Goal: Information Seeking & Learning: Learn about a topic

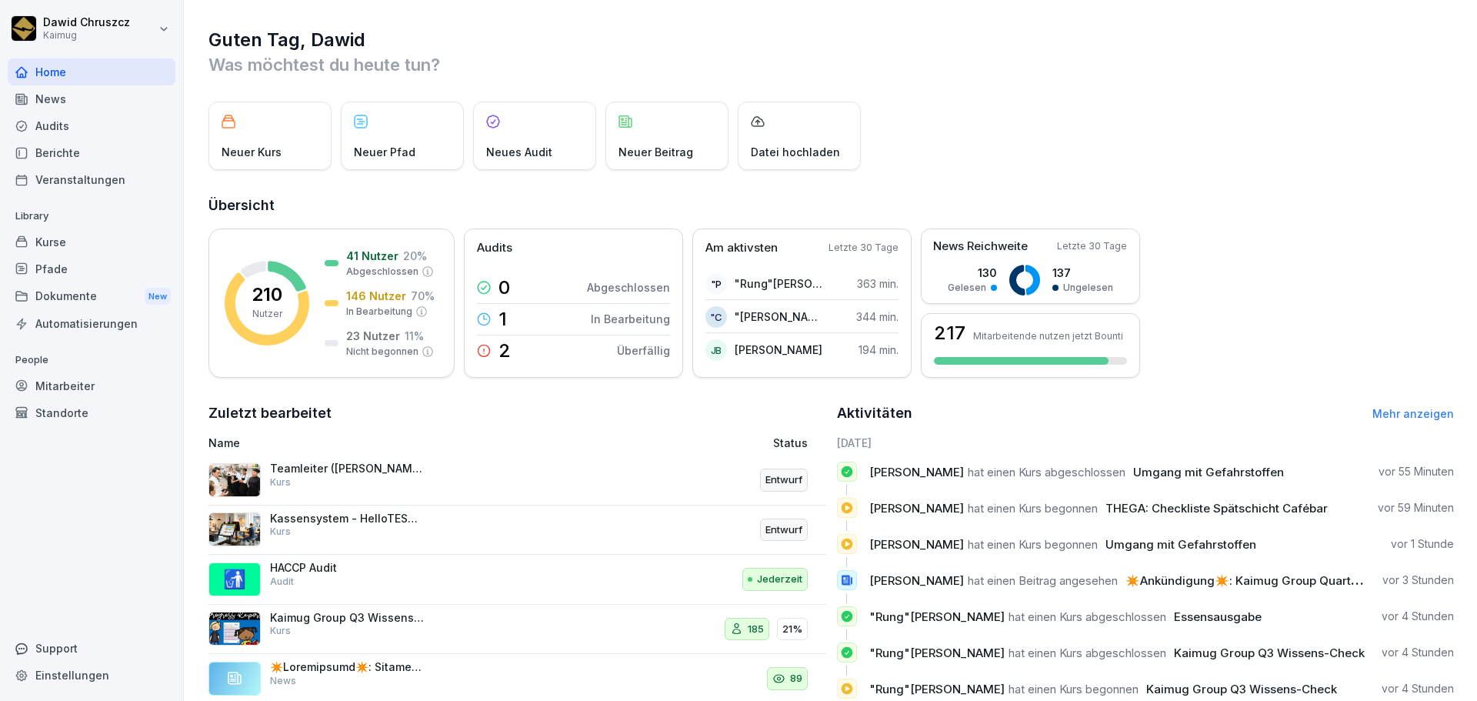
click at [95, 248] on div "Kurse" at bounding box center [92, 241] width 168 height 27
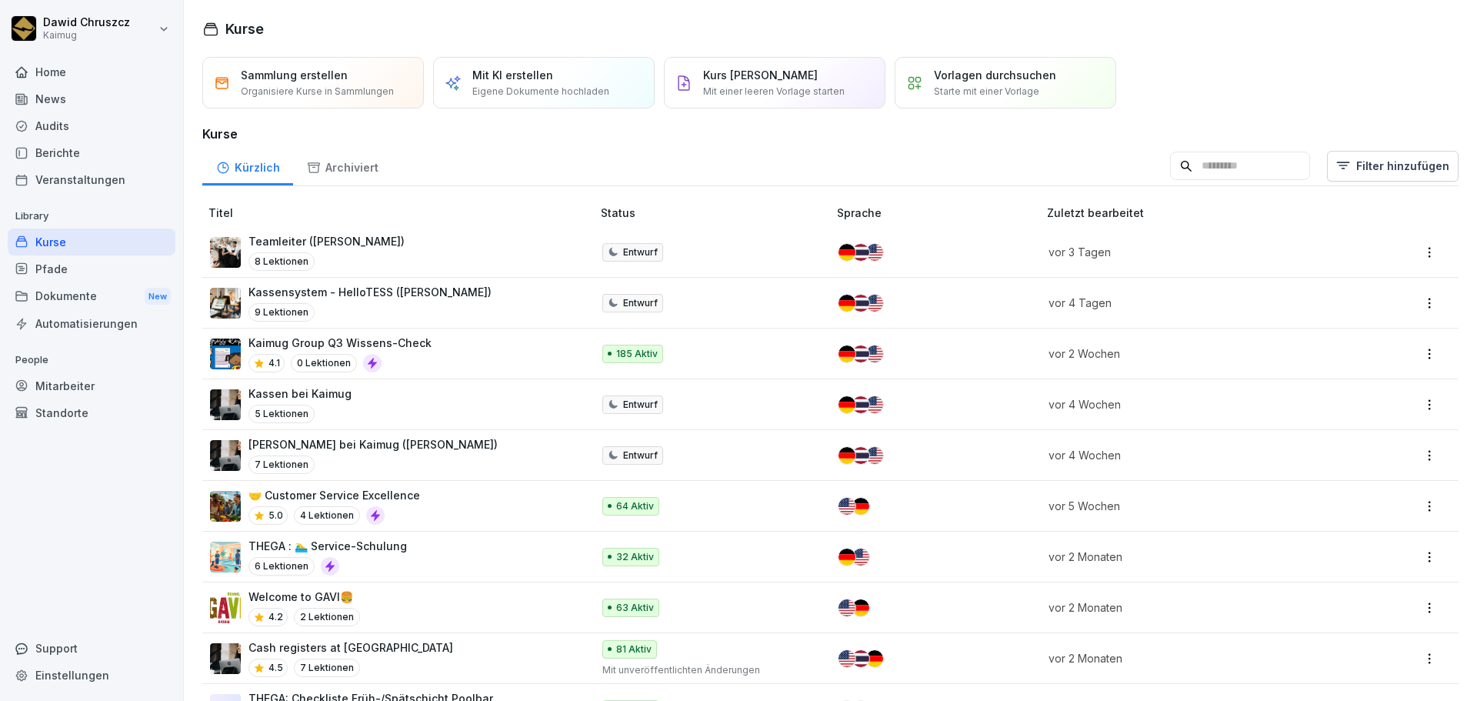
click at [1201, 165] on input at bounding box center [1240, 166] width 140 height 29
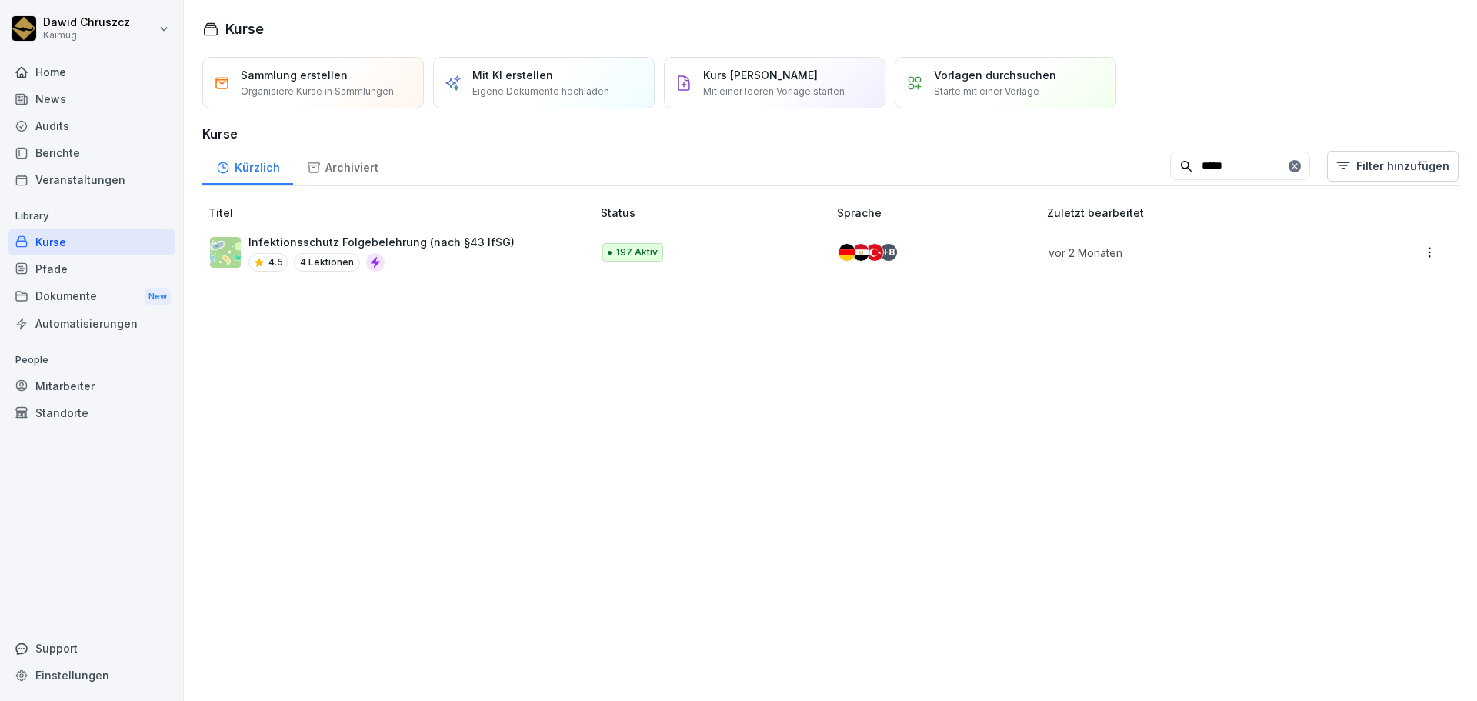
type input "*****"
click at [469, 240] on p "Infektionsschutz Folgebelehrung (nach §43 IfSG)" at bounding box center [381, 242] width 266 height 16
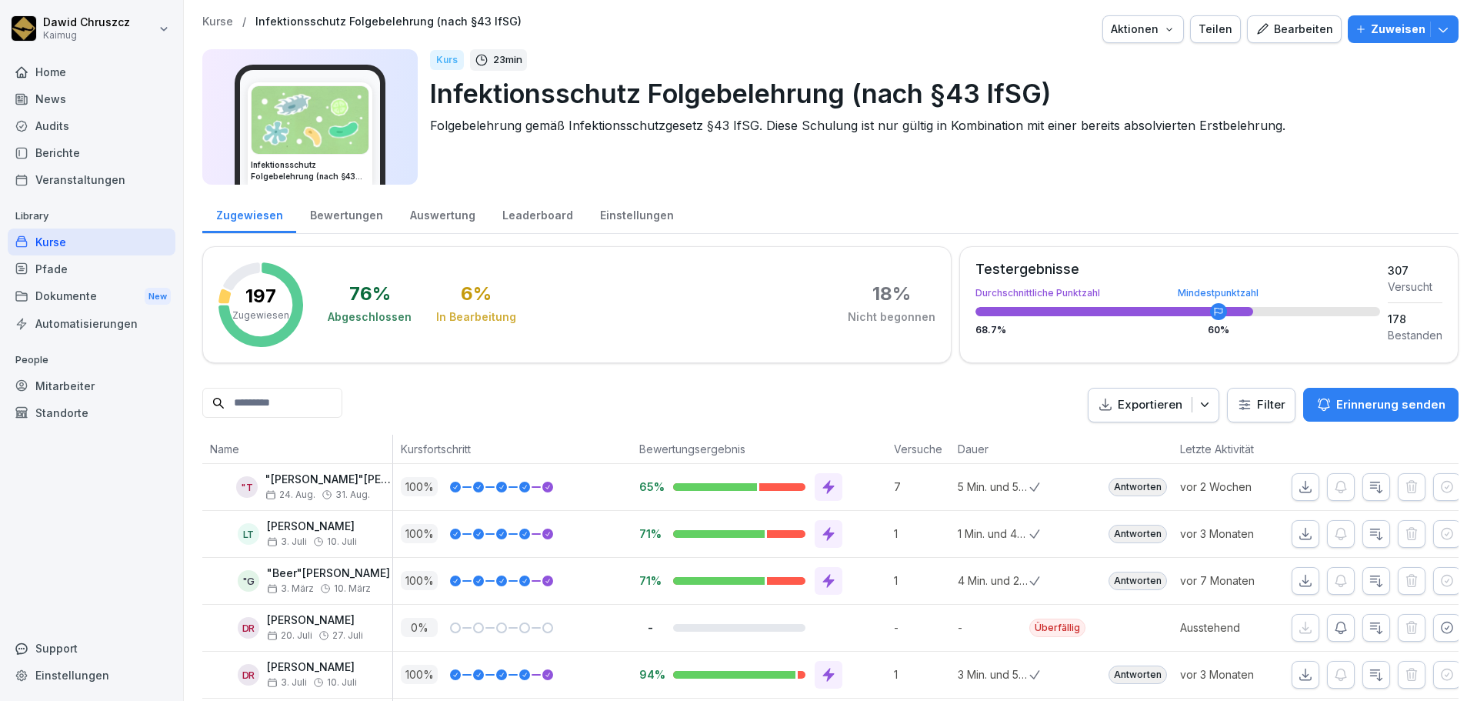
click at [307, 405] on input at bounding box center [272, 403] width 140 height 30
click at [1216, 409] on div "Exportieren Filter Erinnerung senden" at bounding box center [1273, 405] width 371 height 35
click at [1247, 403] on html "[PERSON_NAME] Kaimug Home News Audits Berichte Veranstaltungen Library Kurse Pf…" at bounding box center [738, 350] width 1477 height 701
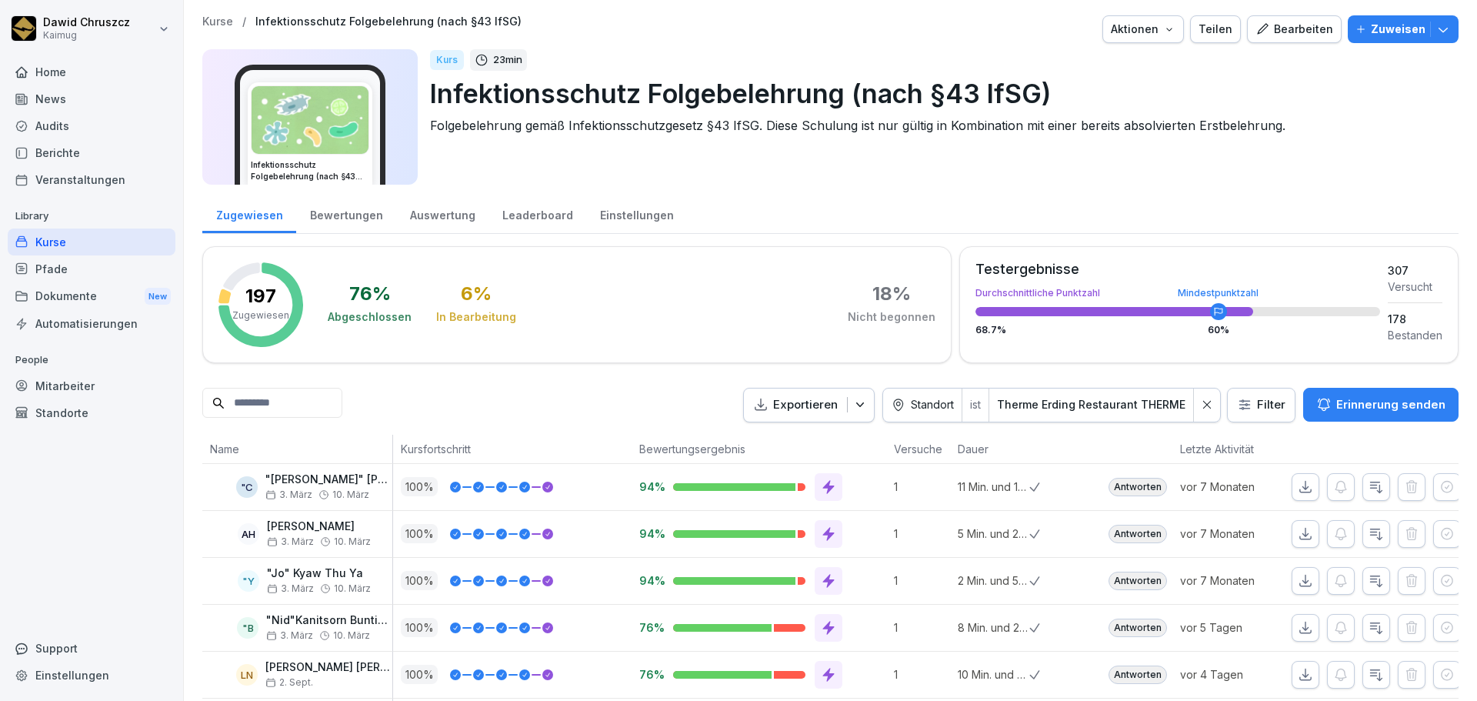
drag, startPoint x: 79, startPoint y: 236, endPoint x: 103, endPoint y: 248, distance: 26.8
click at [79, 236] on div "Kurse" at bounding box center [92, 241] width 168 height 27
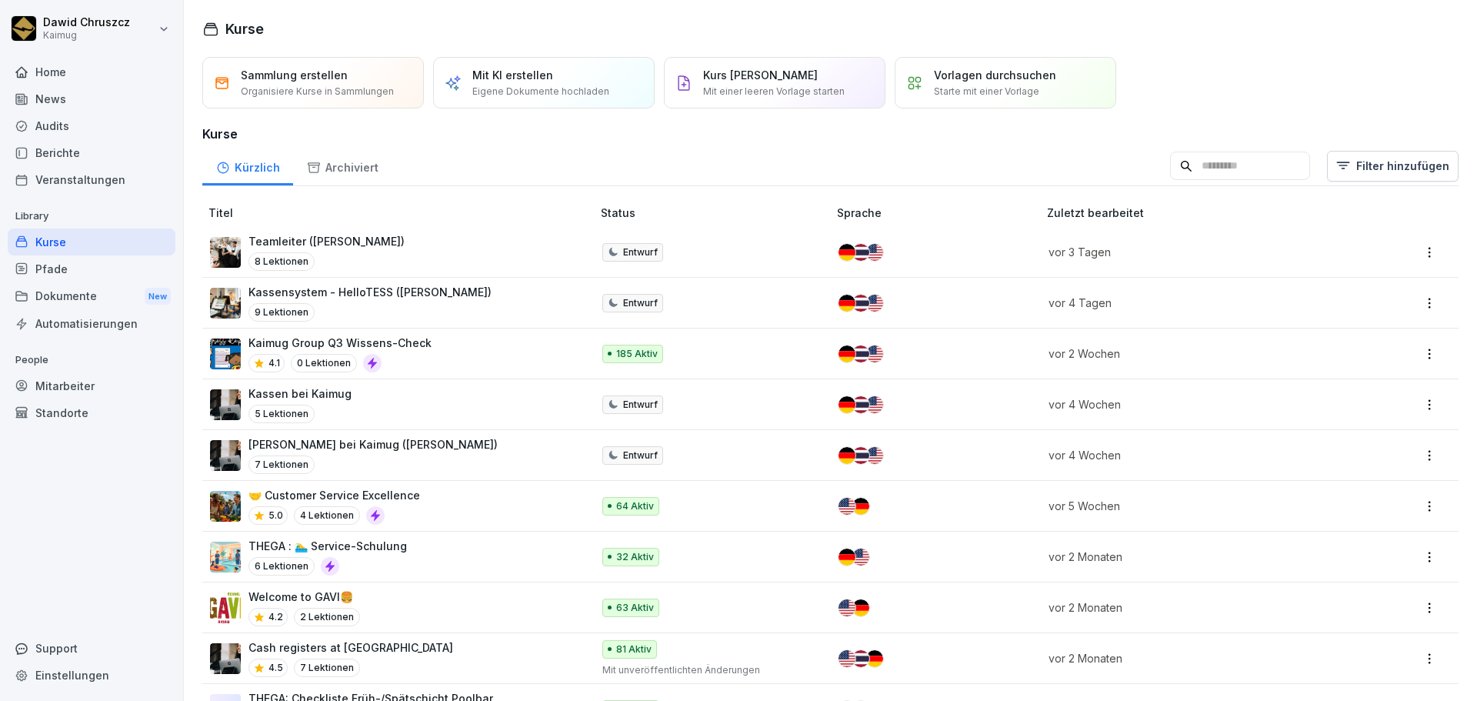
click at [1170, 177] on input at bounding box center [1240, 166] width 140 height 29
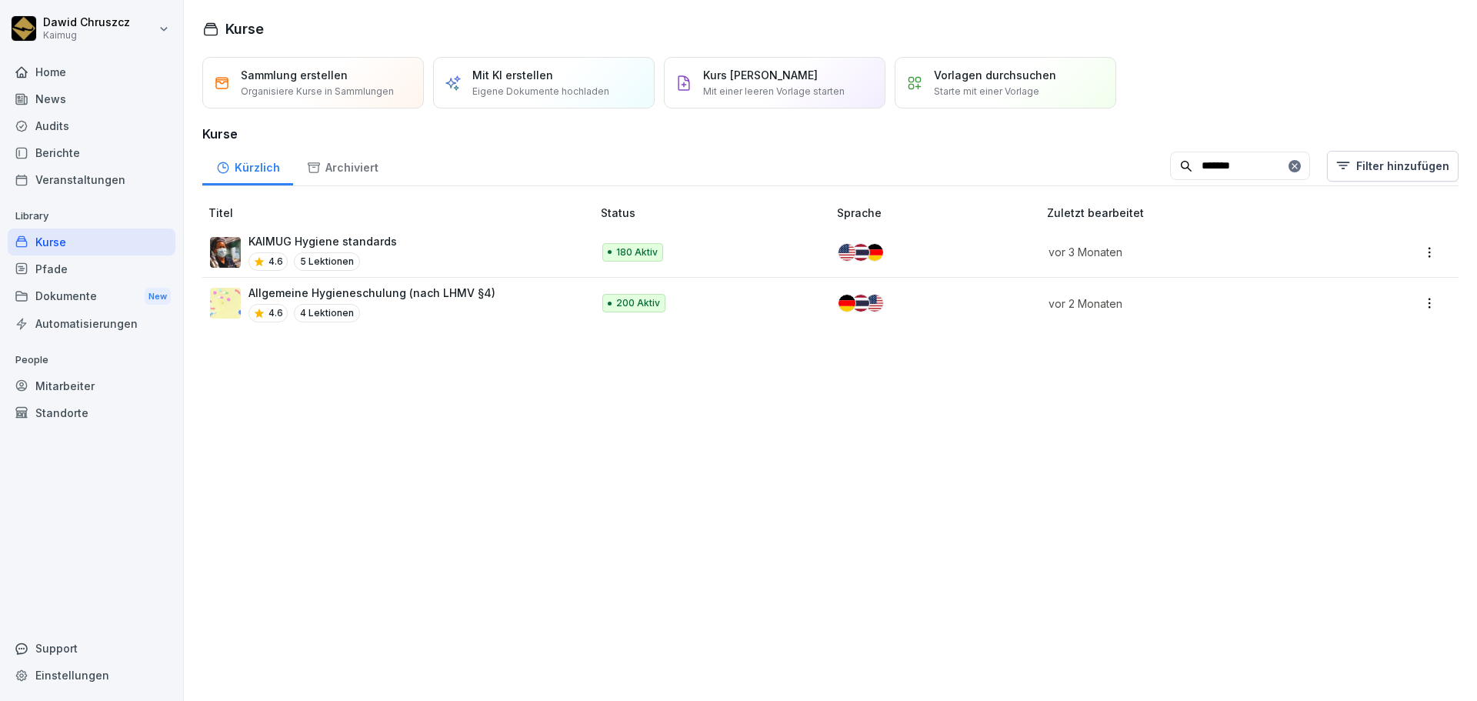
type input "*******"
click at [439, 299] on p "Allgemeine Hygieneschulung (nach LHMV §4)" at bounding box center [371, 293] width 247 height 16
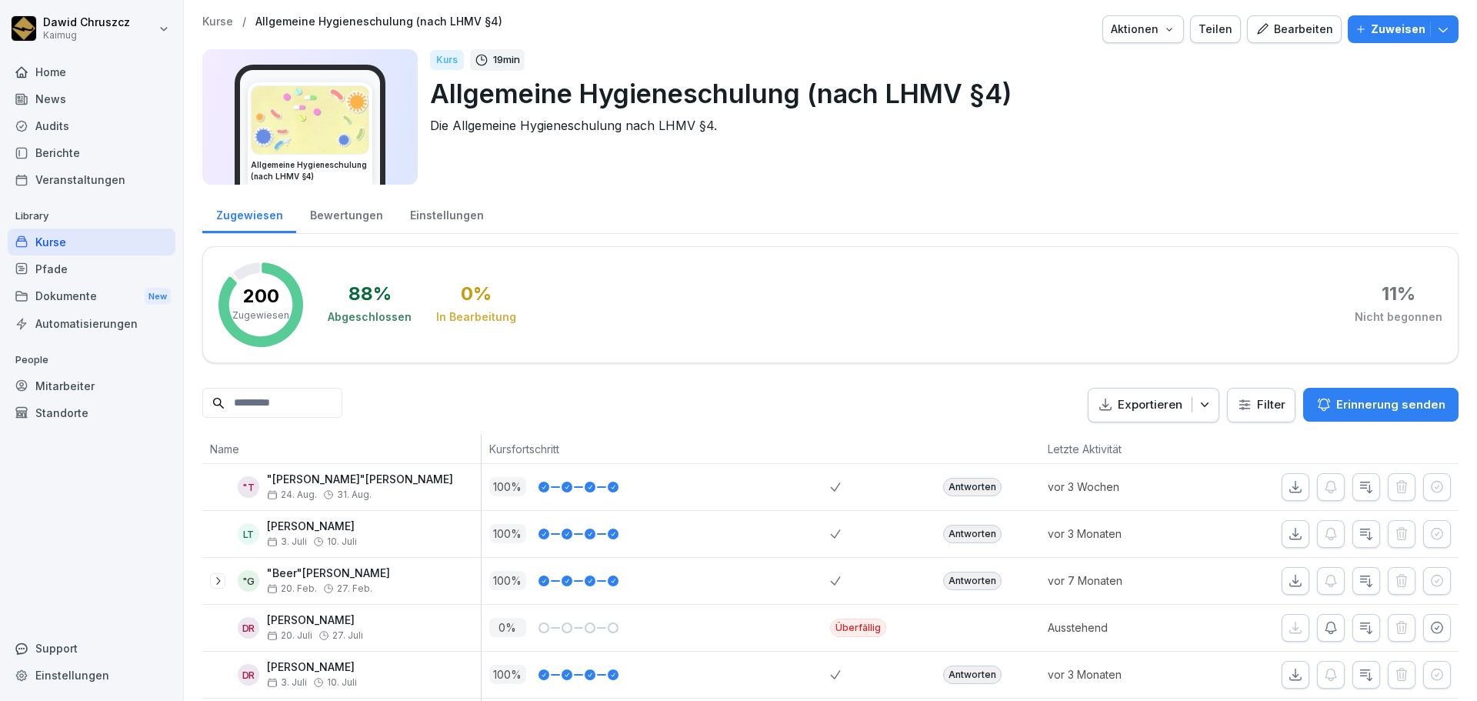
click at [1245, 400] on html "Dawid Chruszcz Kaimug Home News Audits Berichte Veranstaltungen Library Kurse P…" at bounding box center [738, 350] width 1477 height 701
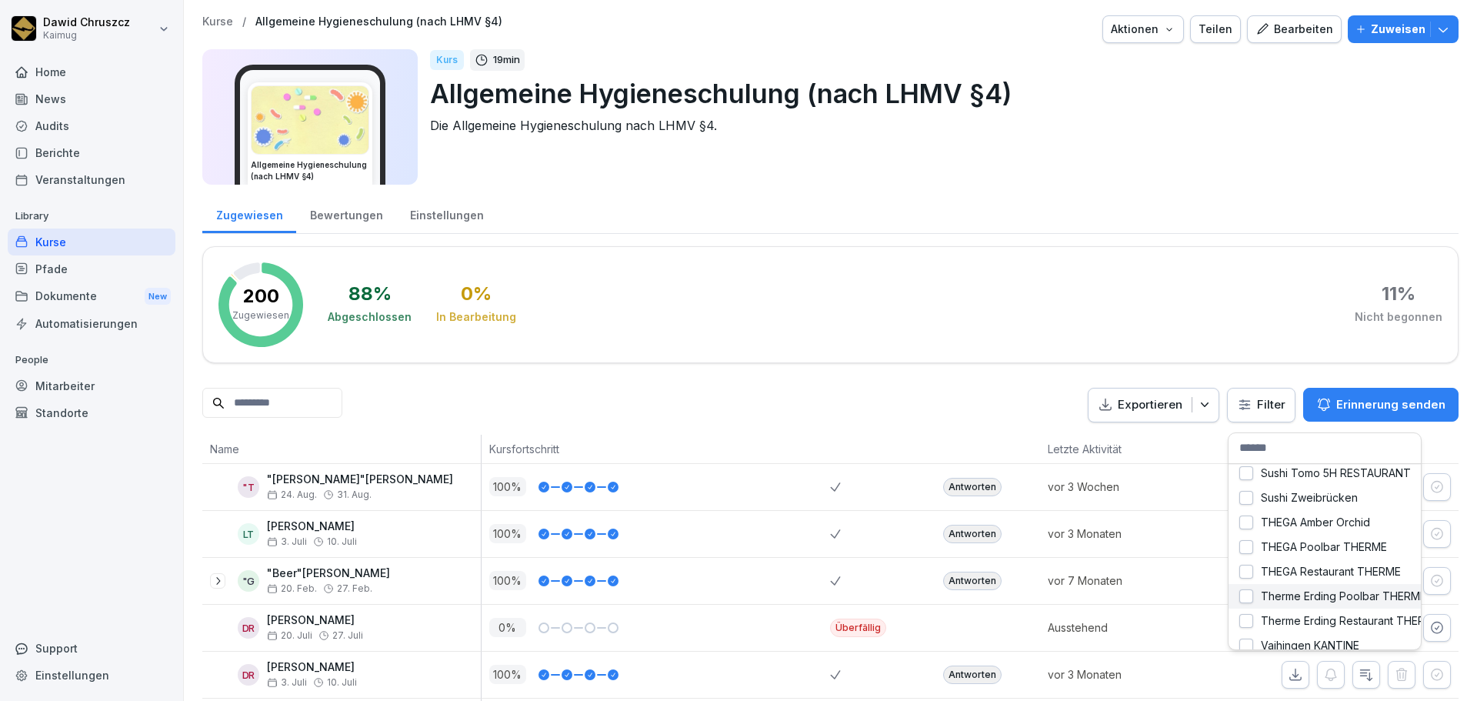
scroll to position [334, 0]
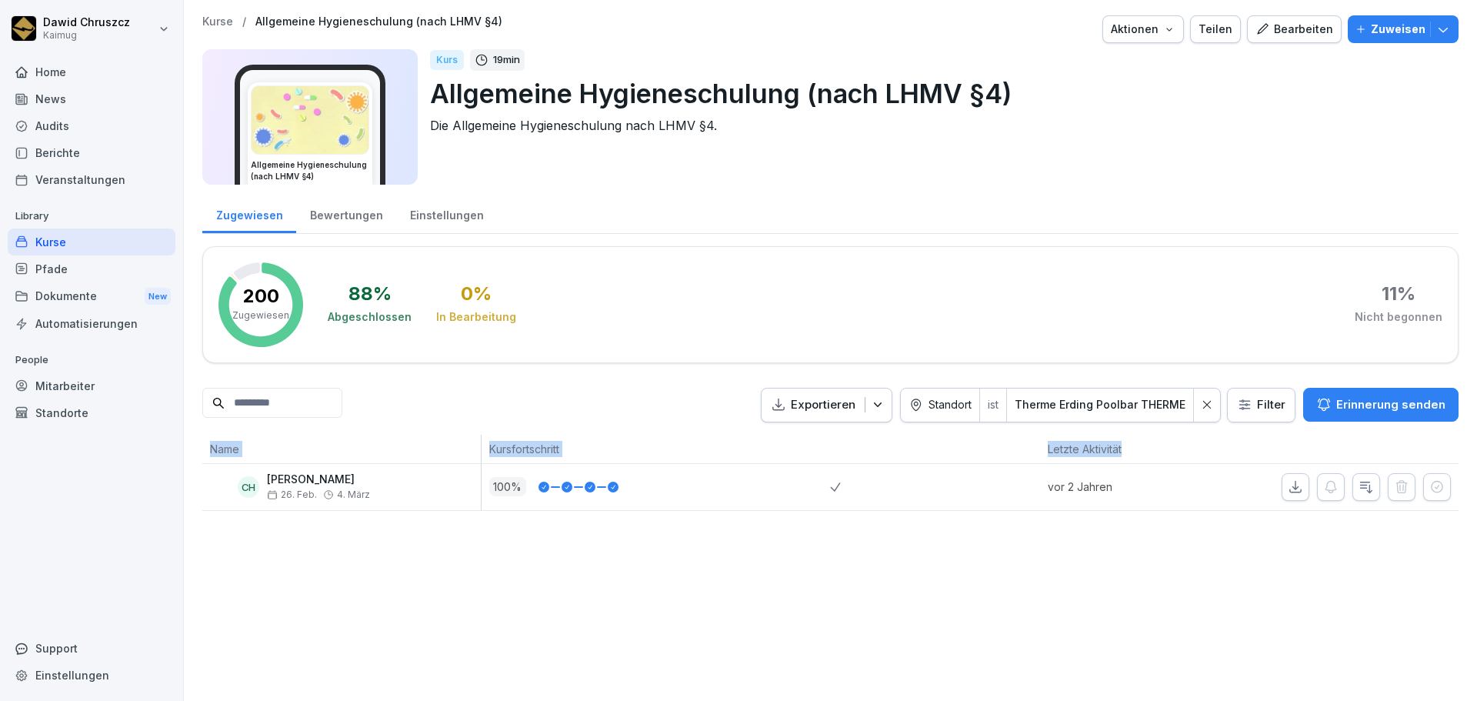
click at [1304, 586] on div "Kurse / Allgemeine Hygieneschulung (nach LHMV §4) Aktionen Teilen Bearbeiten Zu…" at bounding box center [830, 350] width 1293 height 701
click at [1270, 404] on html "Dawid Chruszcz Kaimug Home News Audits Berichte Veranstaltungen Library Kurse P…" at bounding box center [738, 350] width 1477 height 701
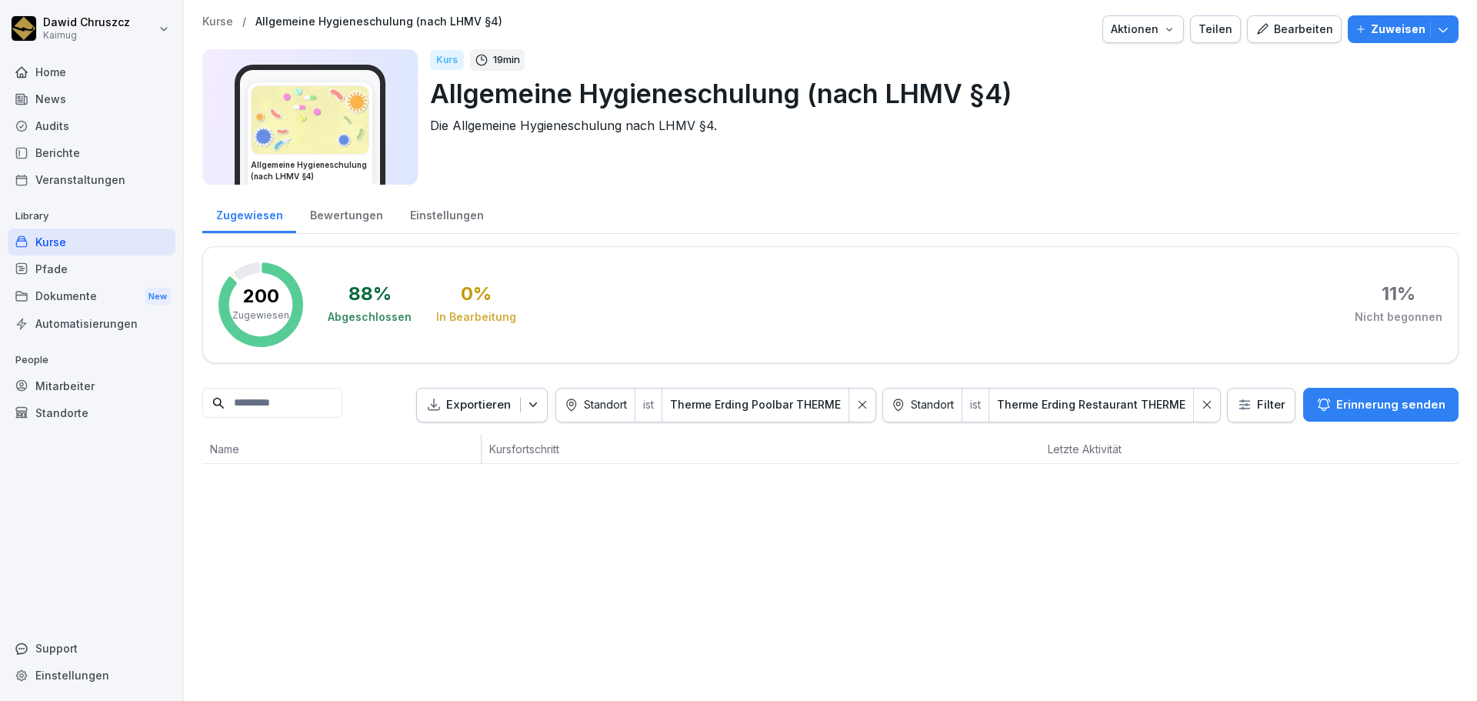
click at [859, 403] on icon at bounding box center [863, 405] width 8 height 8
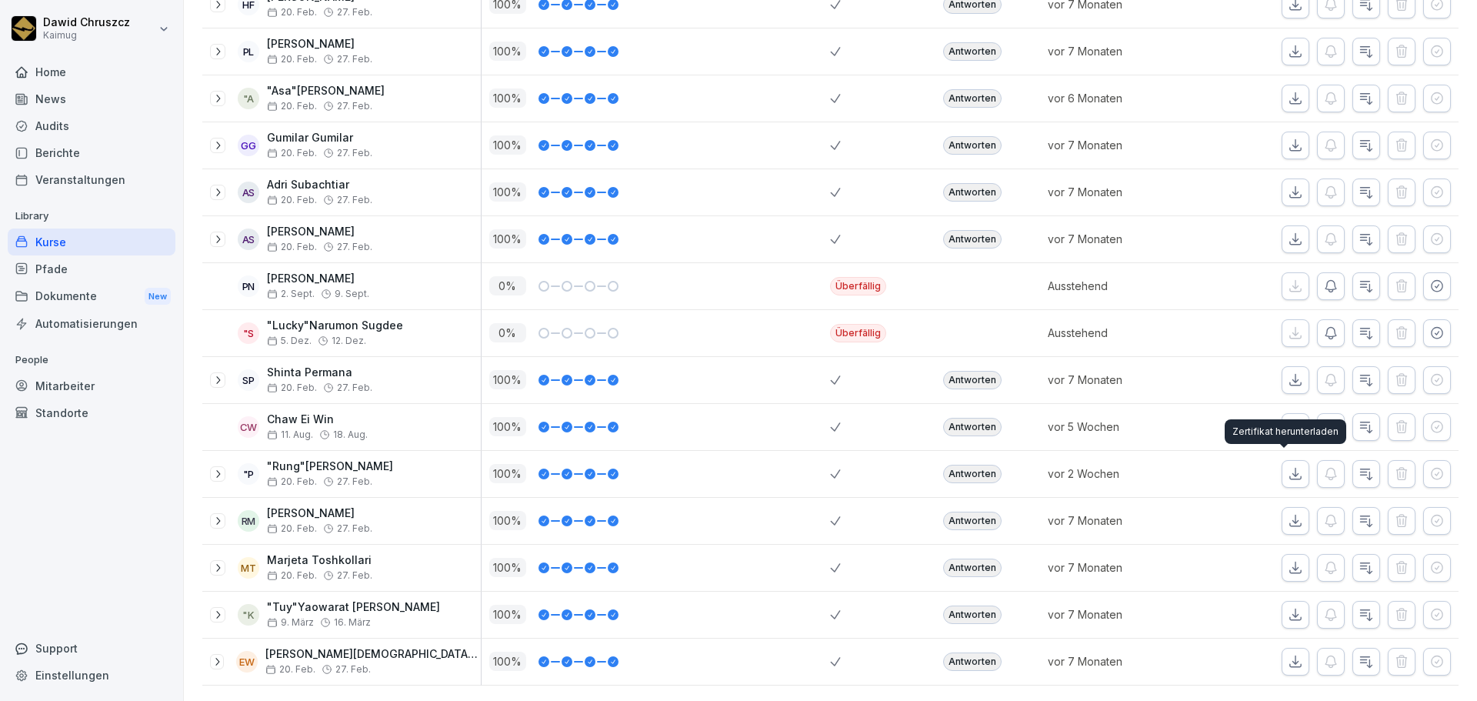
scroll to position [740, 0]
